Goal: Information Seeking & Learning: Learn about a topic

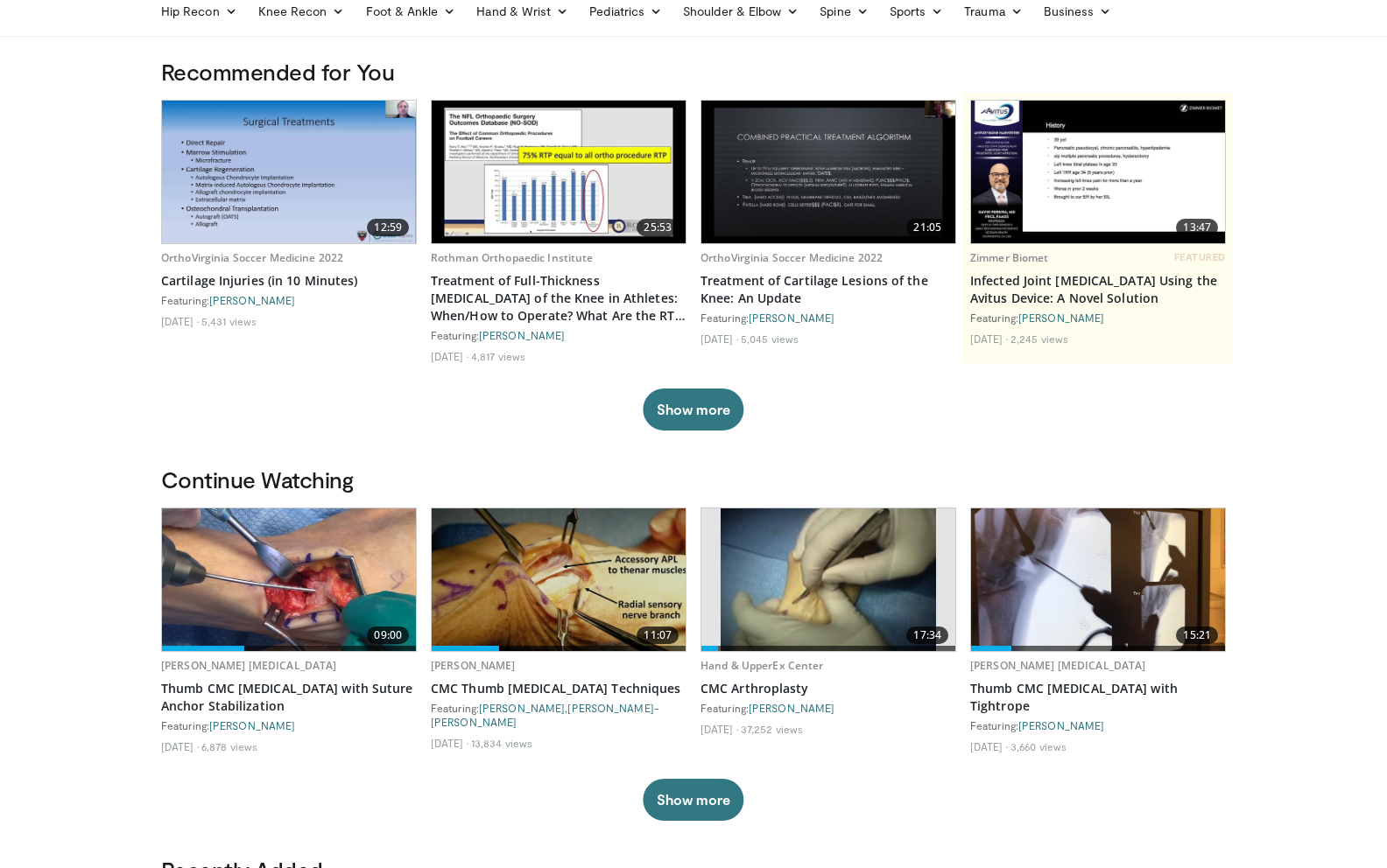
scroll to position [86, 0]
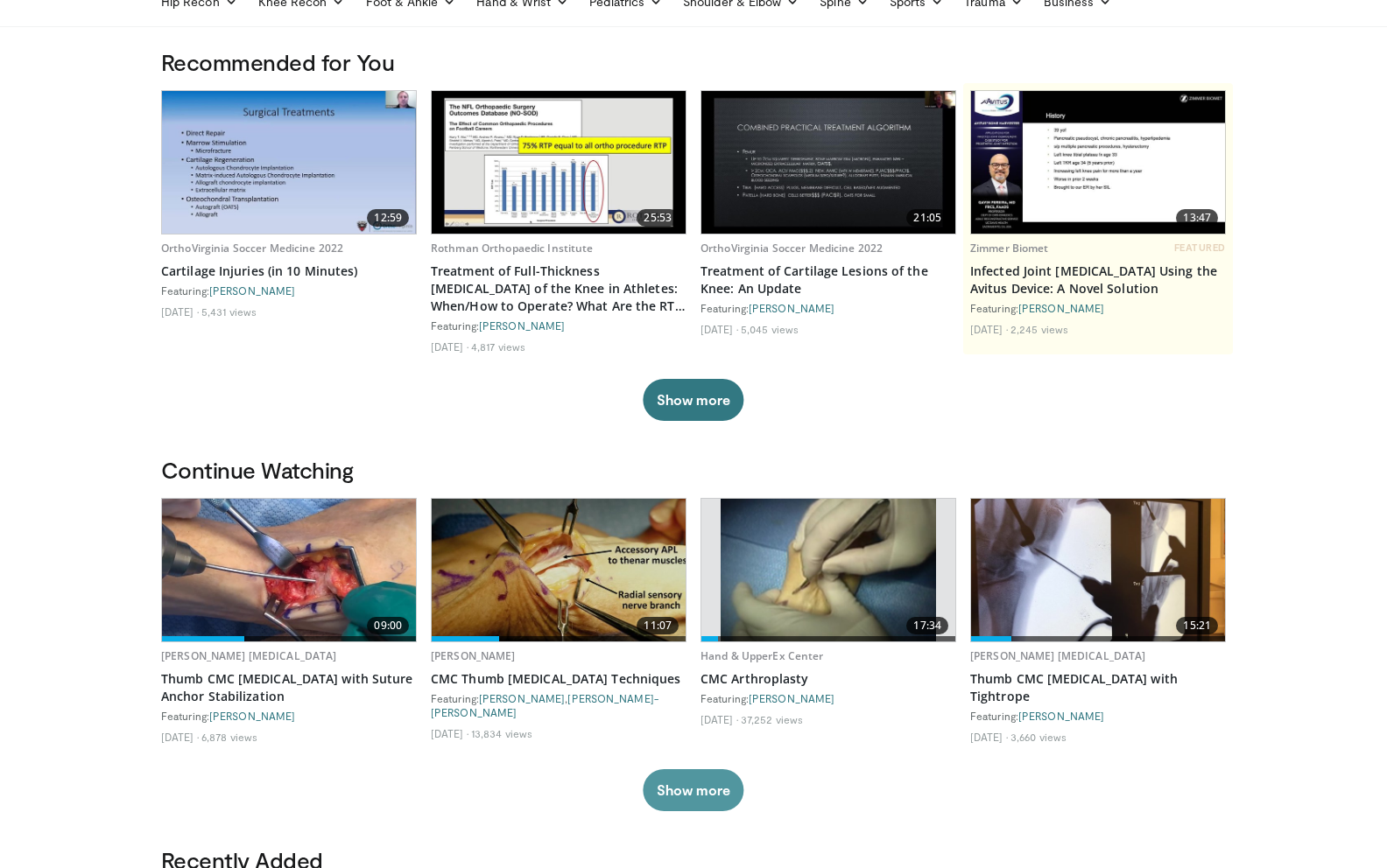
click at [696, 786] on button "Show more" at bounding box center [693, 791] width 100 height 42
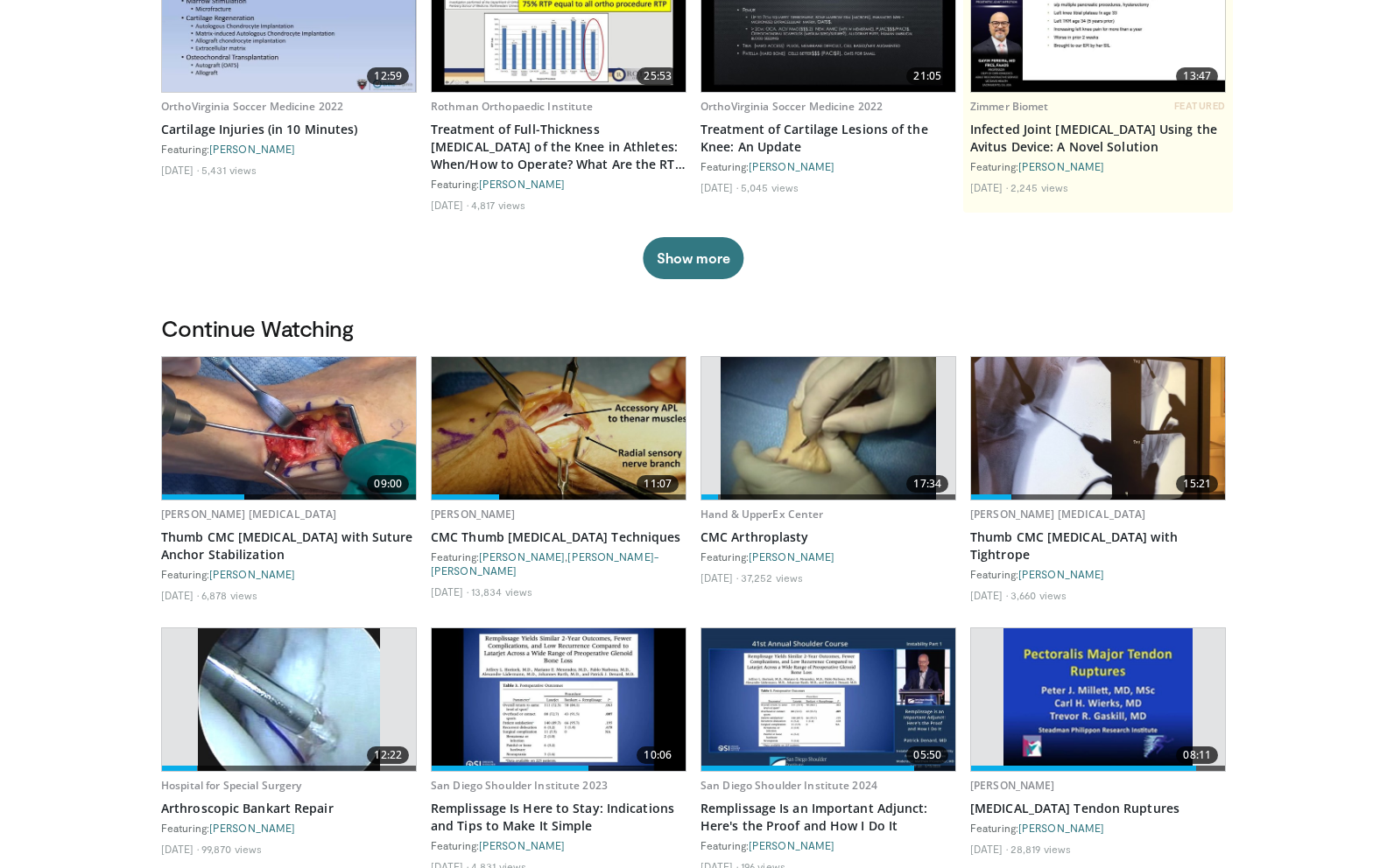
scroll to position [229, 0]
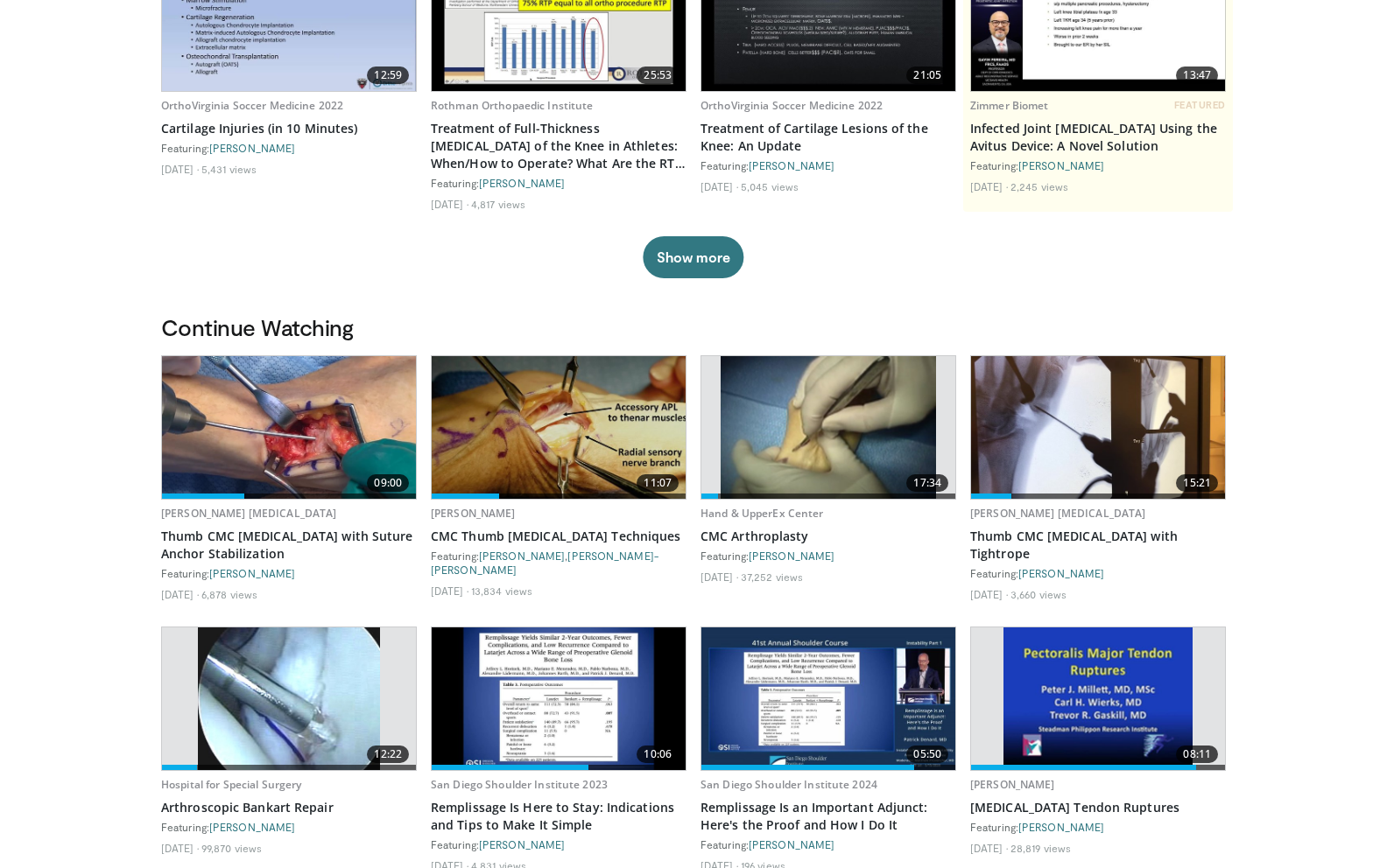
click at [255, 455] on img at bounding box center [289, 428] width 254 height 143
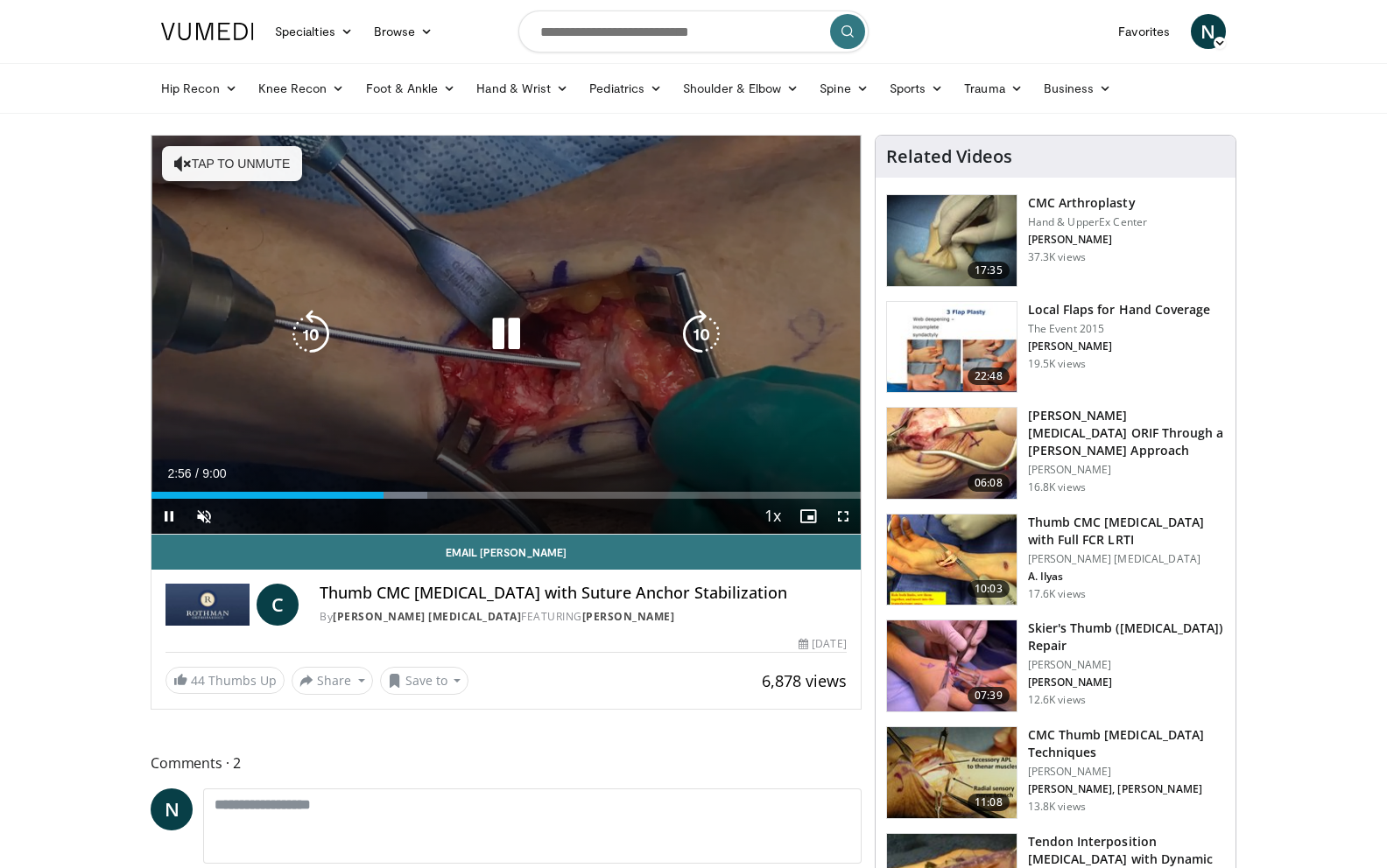
click at [429, 278] on div "10 seconds Tap to unmute" at bounding box center [506, 335] width 709 height 399
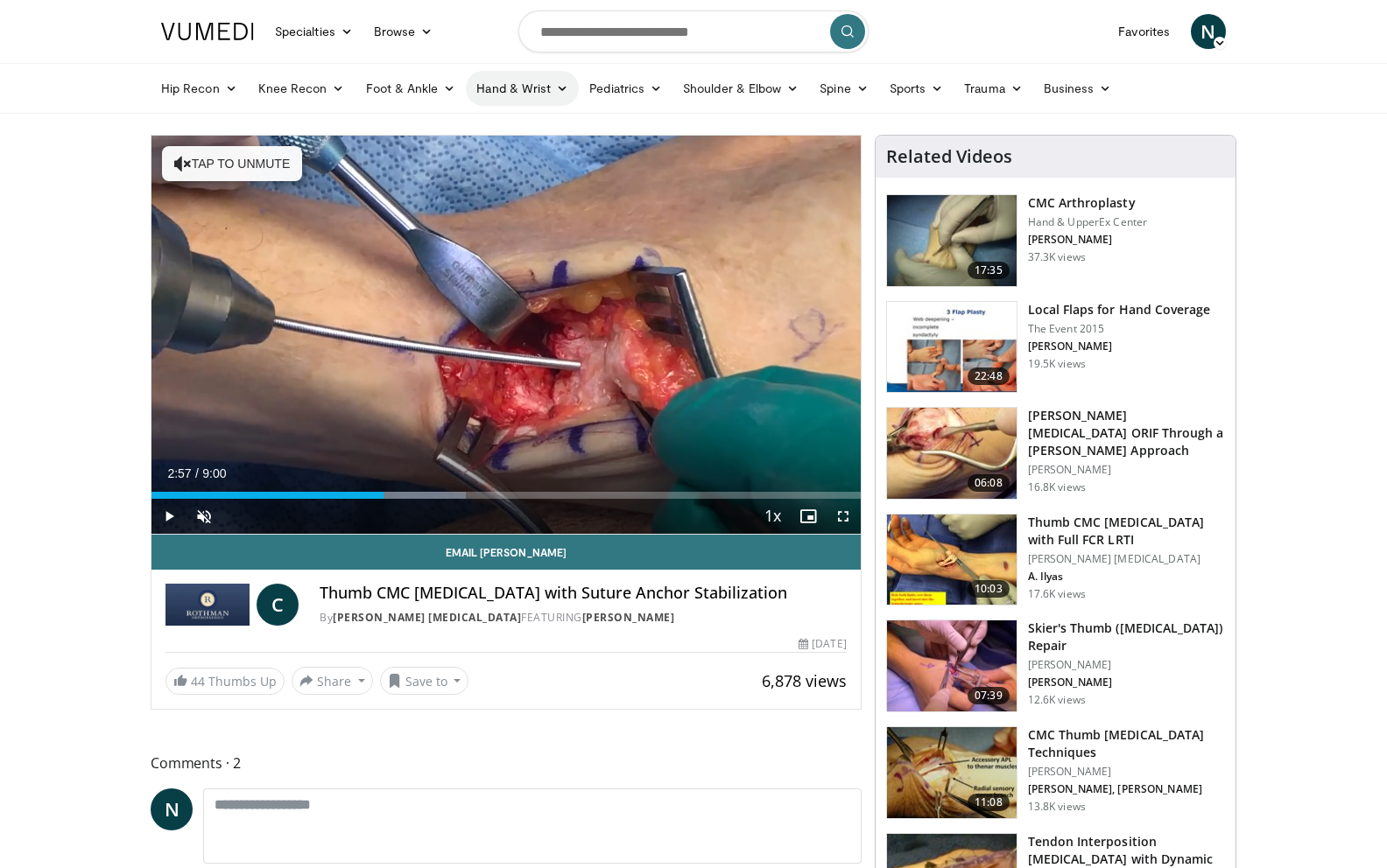
click at [556, 90] on icon at bounding box center [562, 88] width 12 height 12
click at [517, 138] on link "Hand" at bounding box center [570, 129] width 208 height 28
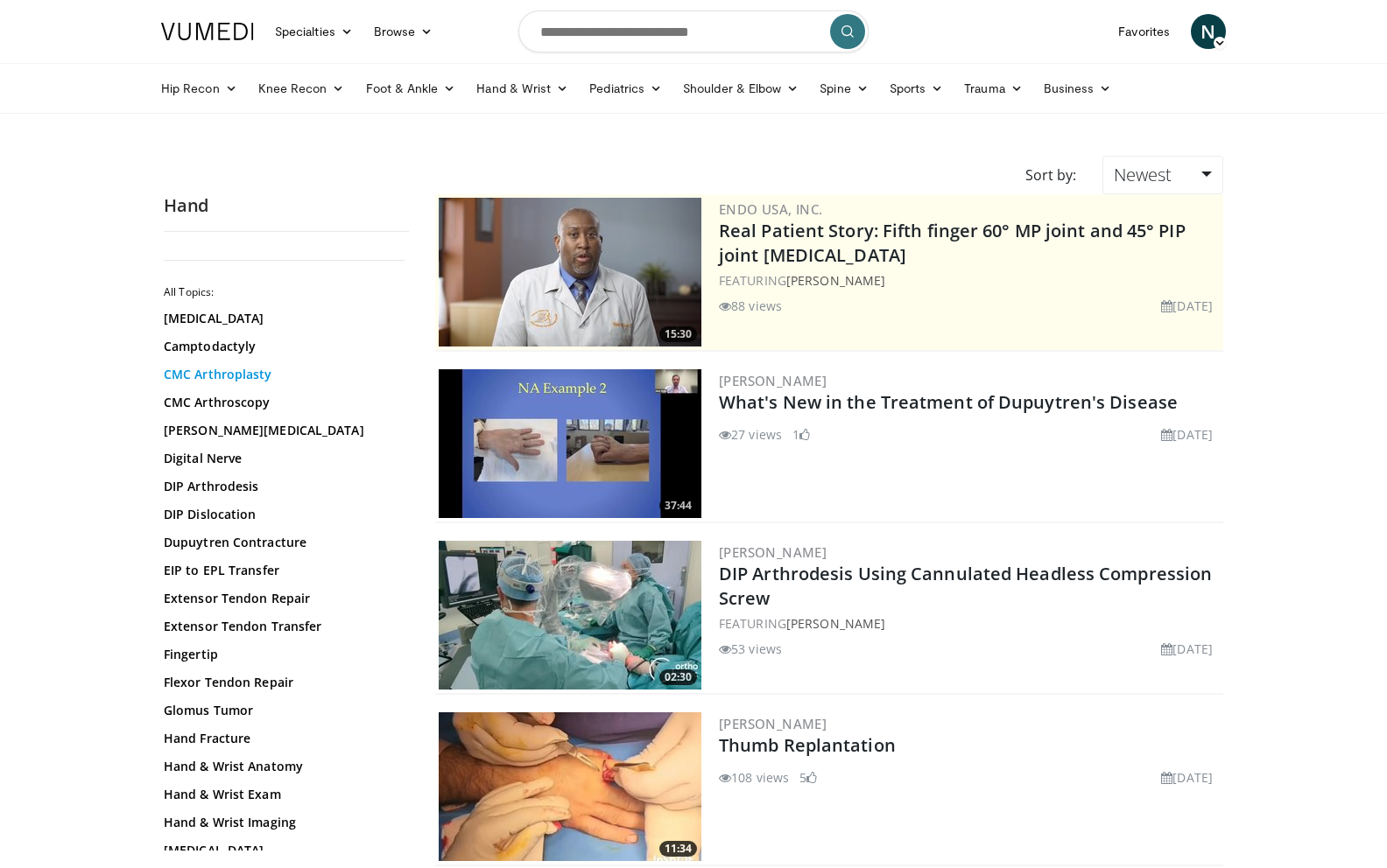
click at [257, 370] on link "CMC Arthroplasty" at bounding box center [282, 375] width 236 height 18
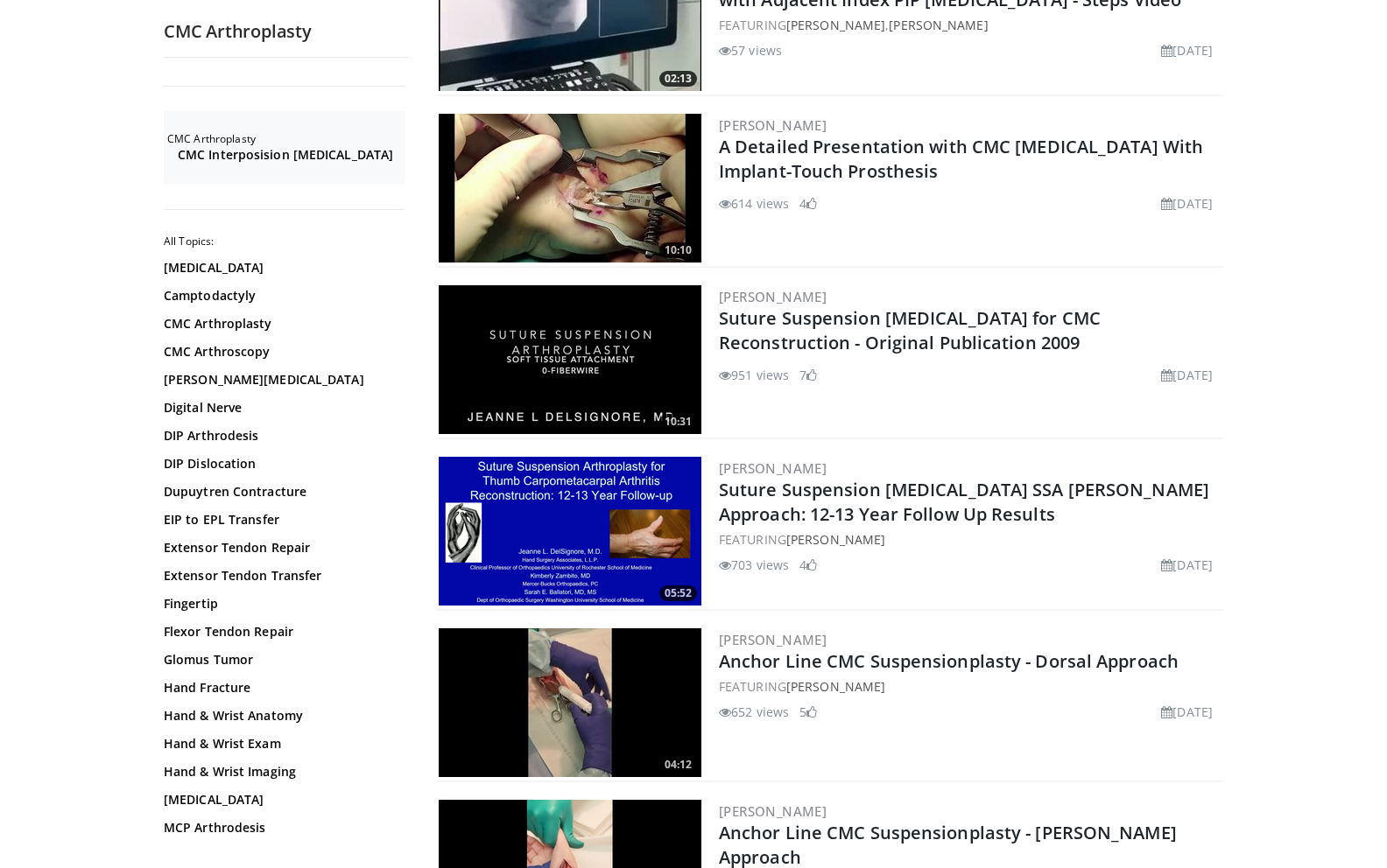
scroll to position [277, 0]
